Goal: Check status: Check status

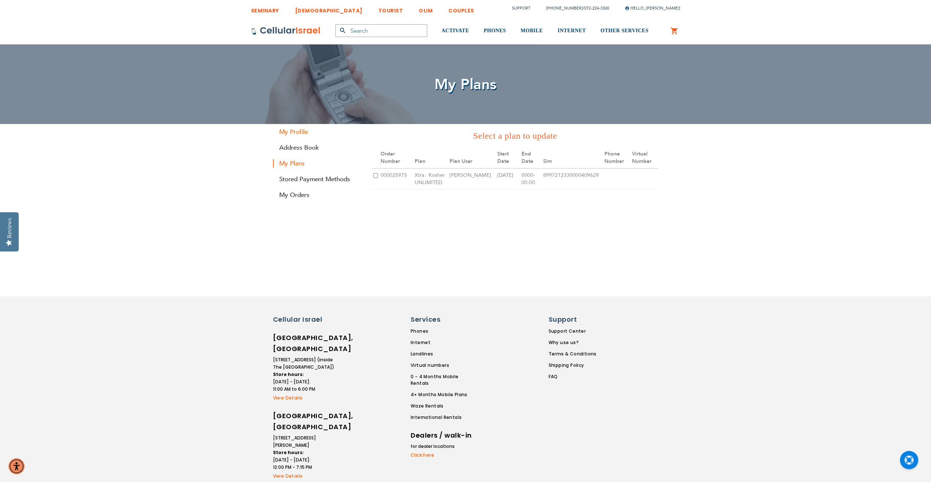
type input "[EMAIL_ADDRESS][DOMAIN_NAME]"
click at [293, 132] on link "My Profile" at bounding box center [317, 132] width 88 height 8
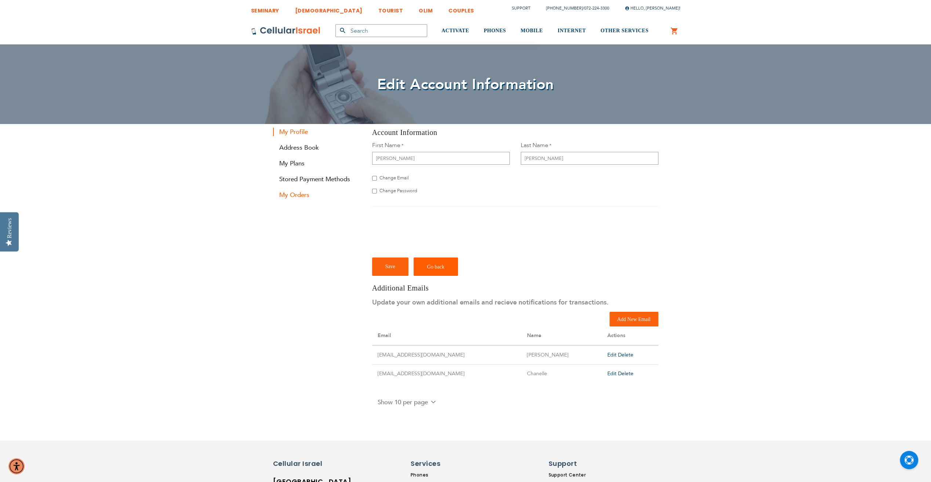
type input "[EMAIL_ADDRESS][DOMAIN_NAME]"
click at [292, 195] on link "My Orders" at bounding box center [317, 195] width 88 height 8
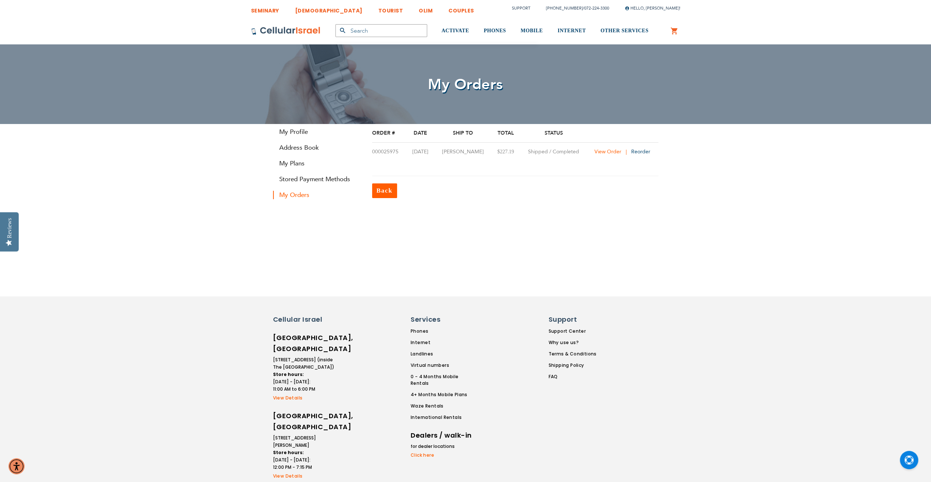
type input "[EMAIL_ADDRESS][DOMAIN_NAME]"
click at [618, 152] on span "View Order" at bounding box center [607, 151] width 27 height 7
